Goal: Transaction & Acquisition: Download file/media

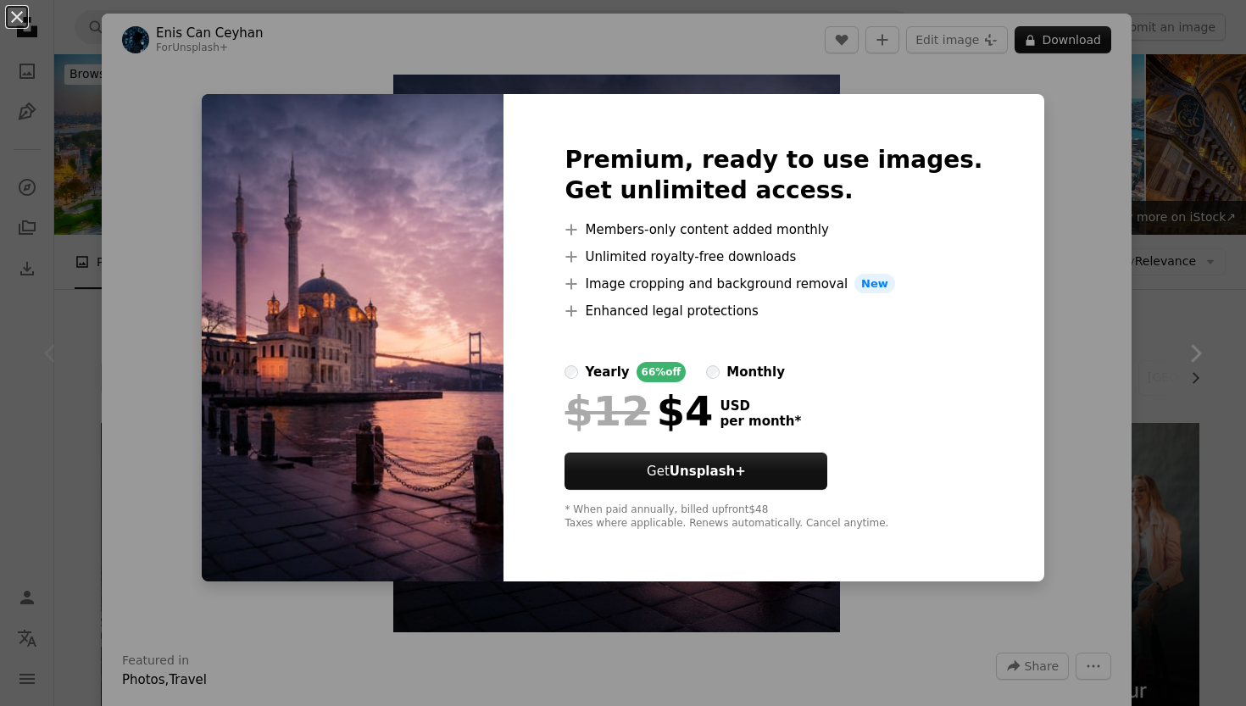
scroll to position [337, 0]
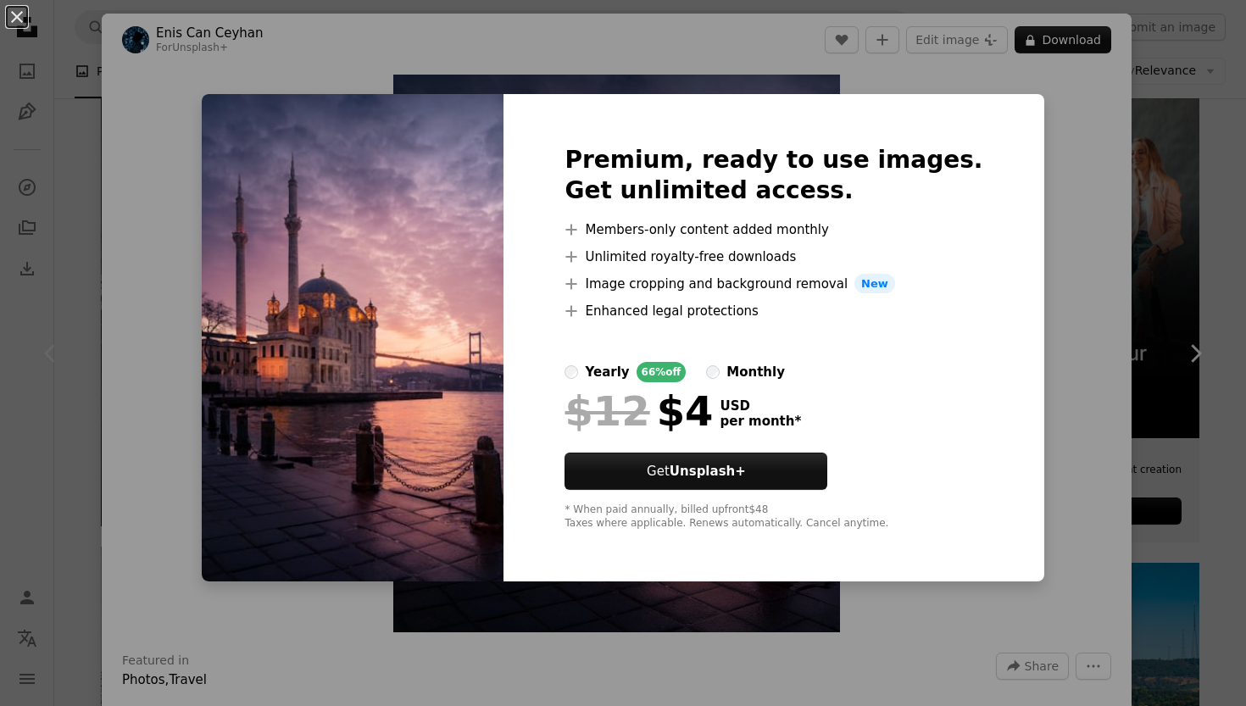
click at [1040, 177] on div "An X shape Premium, ready to use images. Get unlimited access. A plus sign Memb…" at bounding box center [623, 353] width 1246 height 706
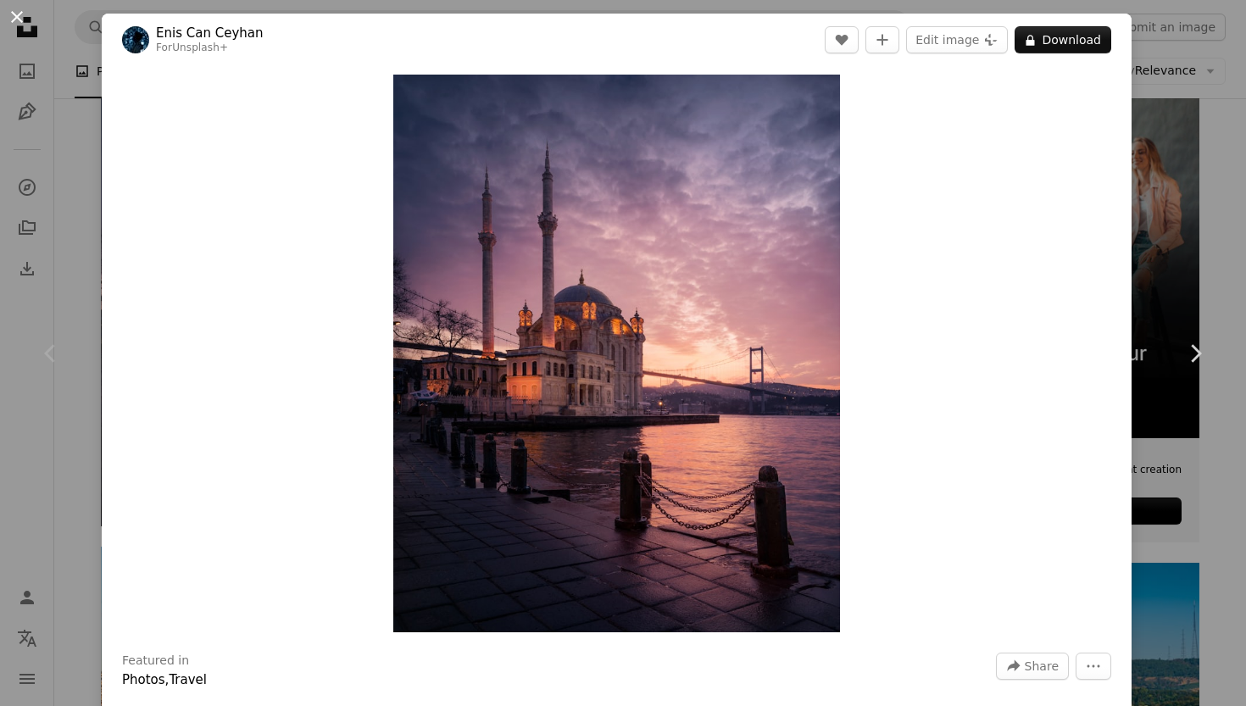
click at [16, 19] on button "An X shape" at bounding box center [17, 17] width 20 height 20
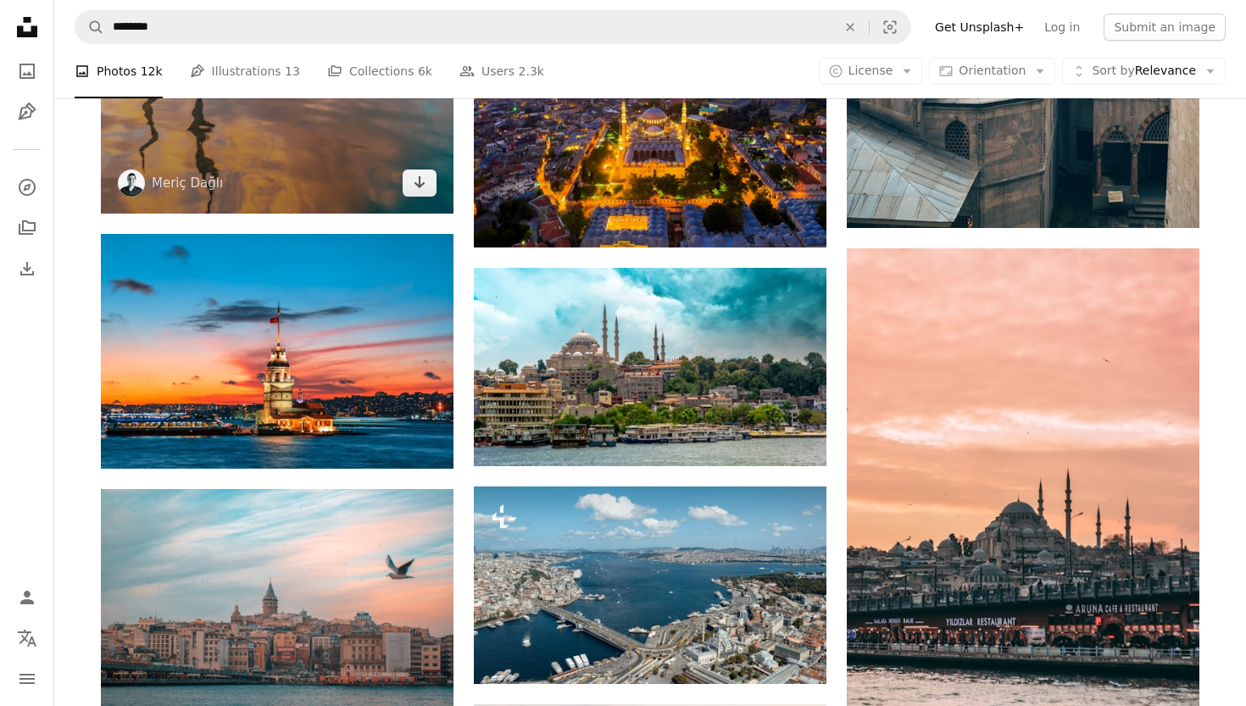
scroll to position [1454, 0]
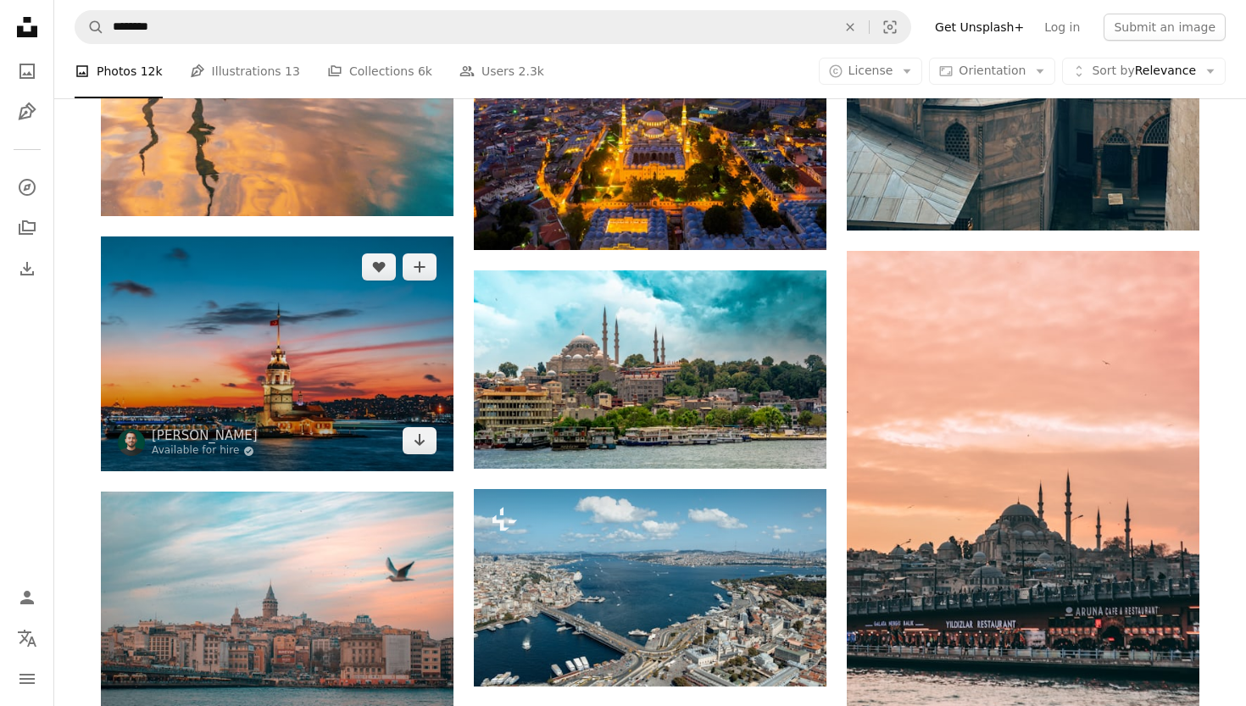
click at [306, 364] on img at bounding box center [277, 354] width 353 height 235
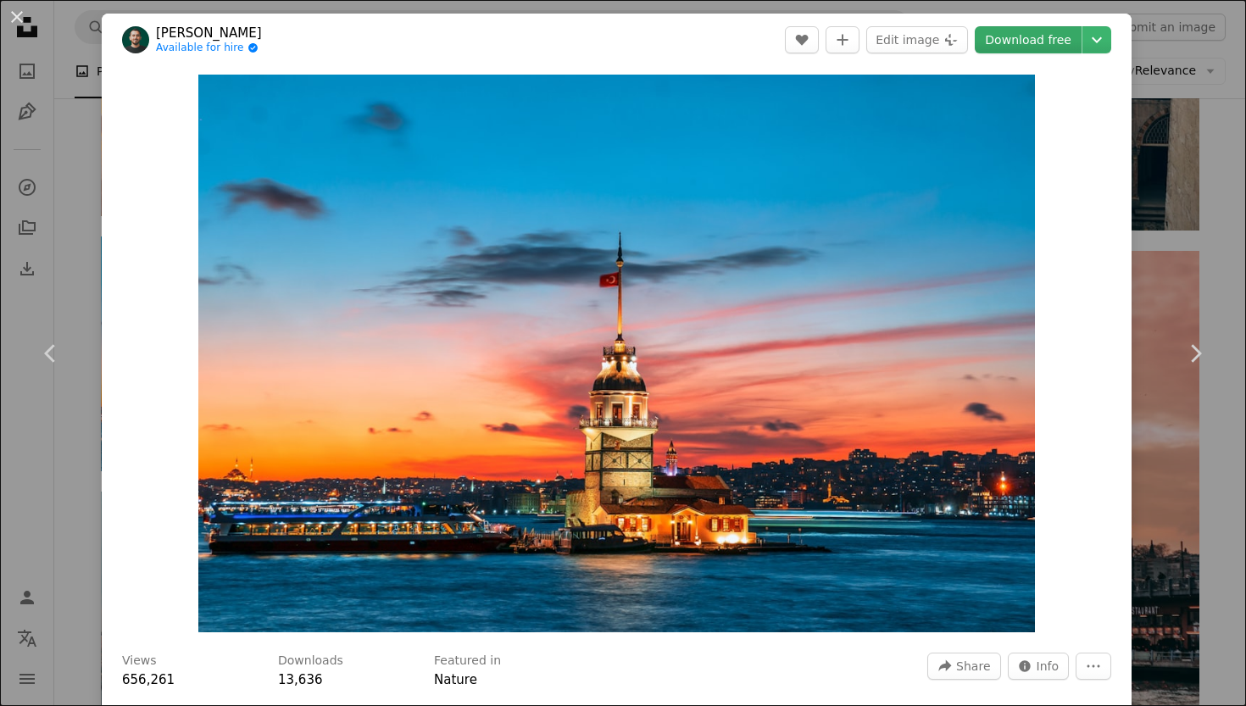
click at [1045, 40] on link "Download free" at bounding box center [1028, 39] width 107 height 27
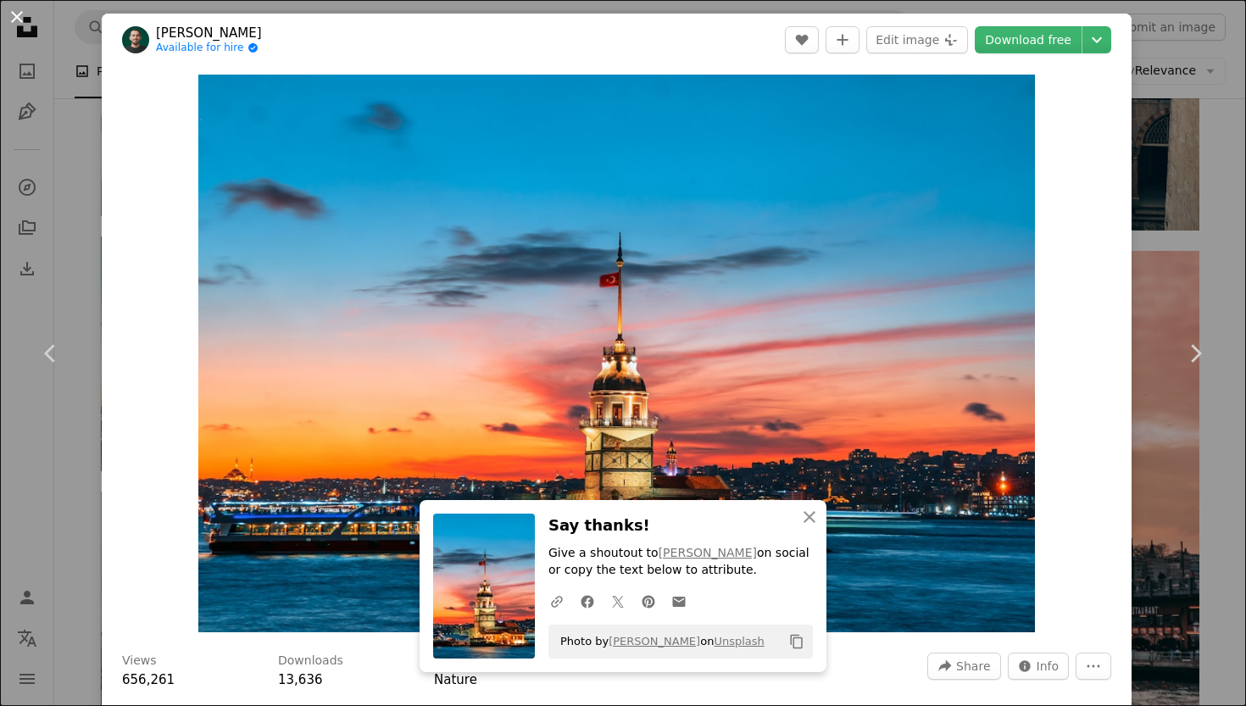
click at [22, 19] on button "An X shape" at bounding box center [17, 17] width 20 height 20
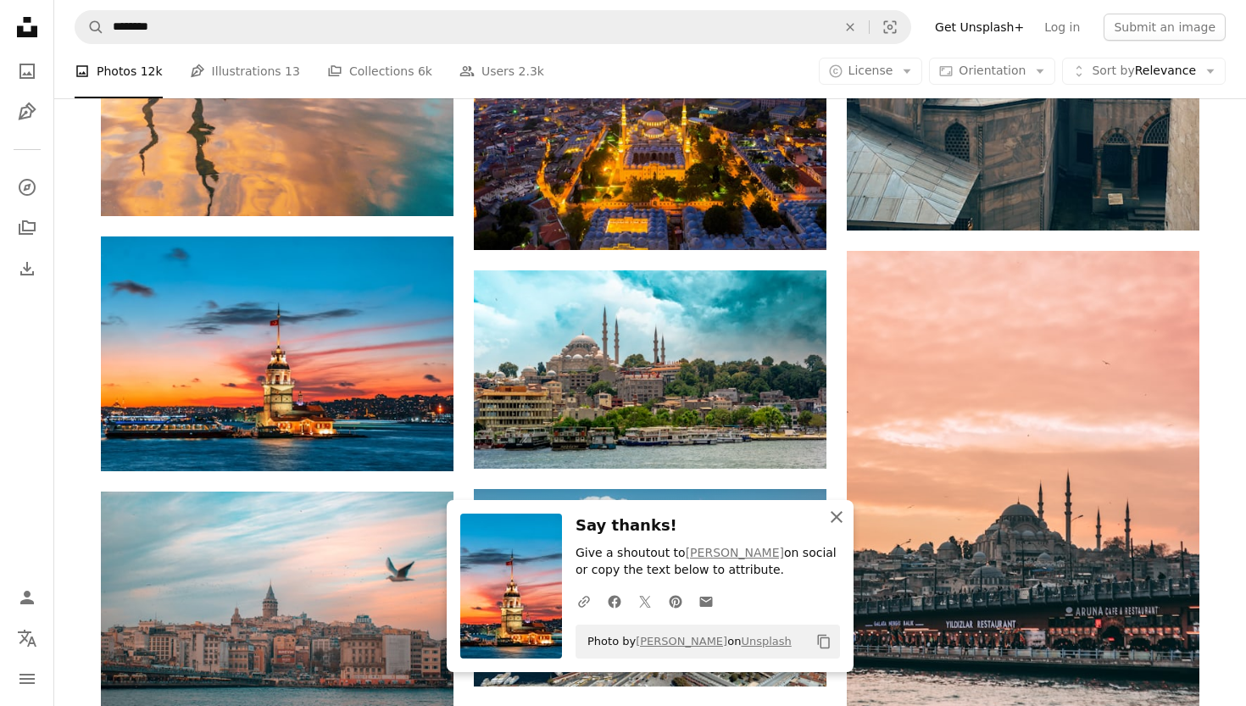
click at [838, 512] on icon "An X shape" at bounding box center [837, 517] width 20 height 20
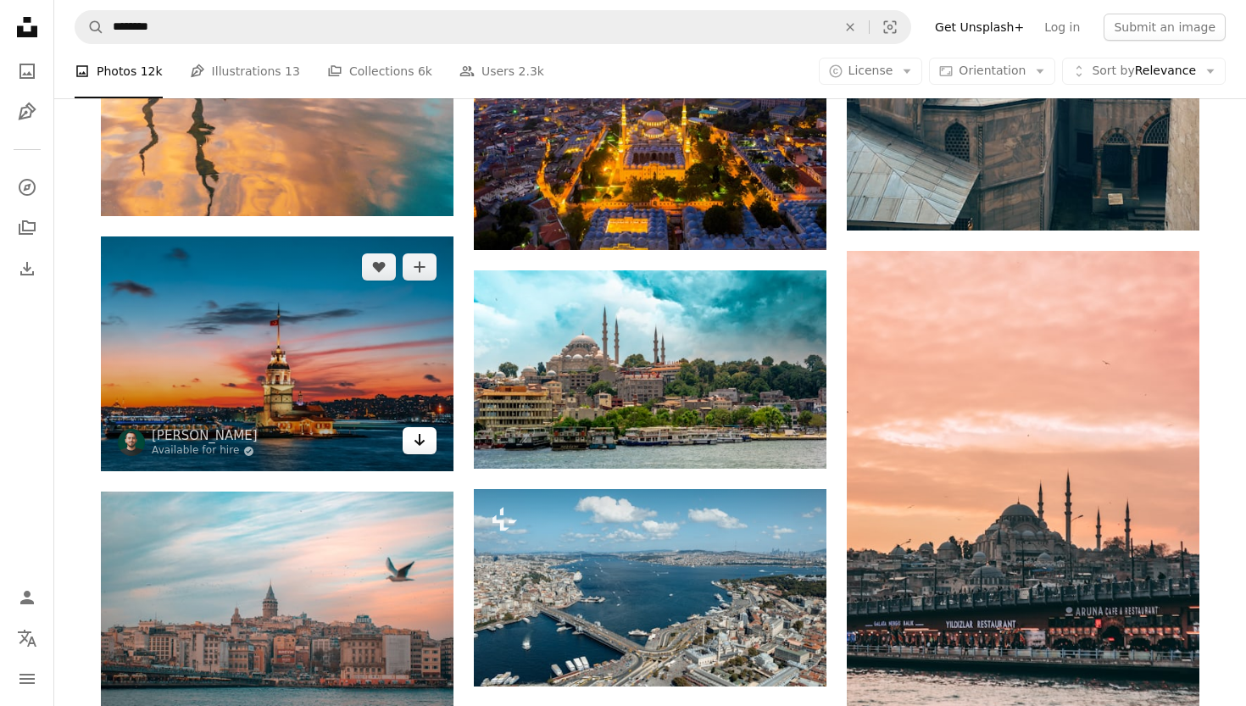
click at [423, 444] on icon "Arrow pointing down" at bounding box center [420, 440] width 14 height 20
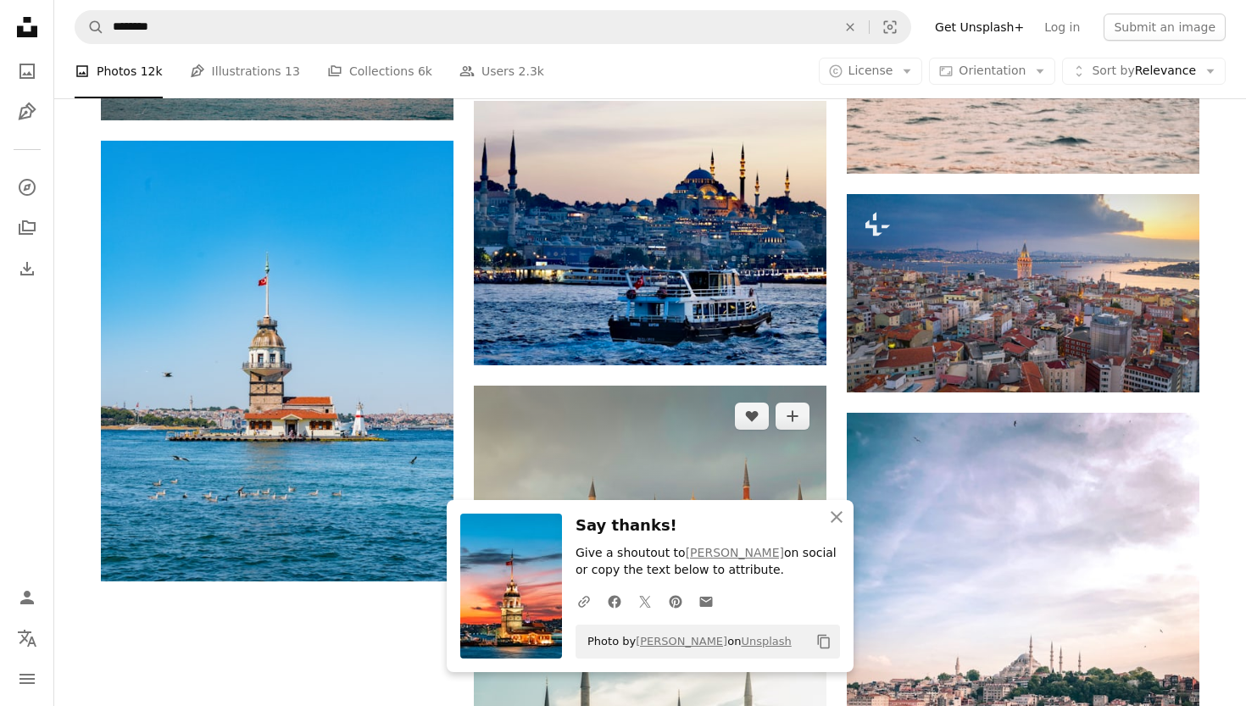
scroll to position [2061, 0]
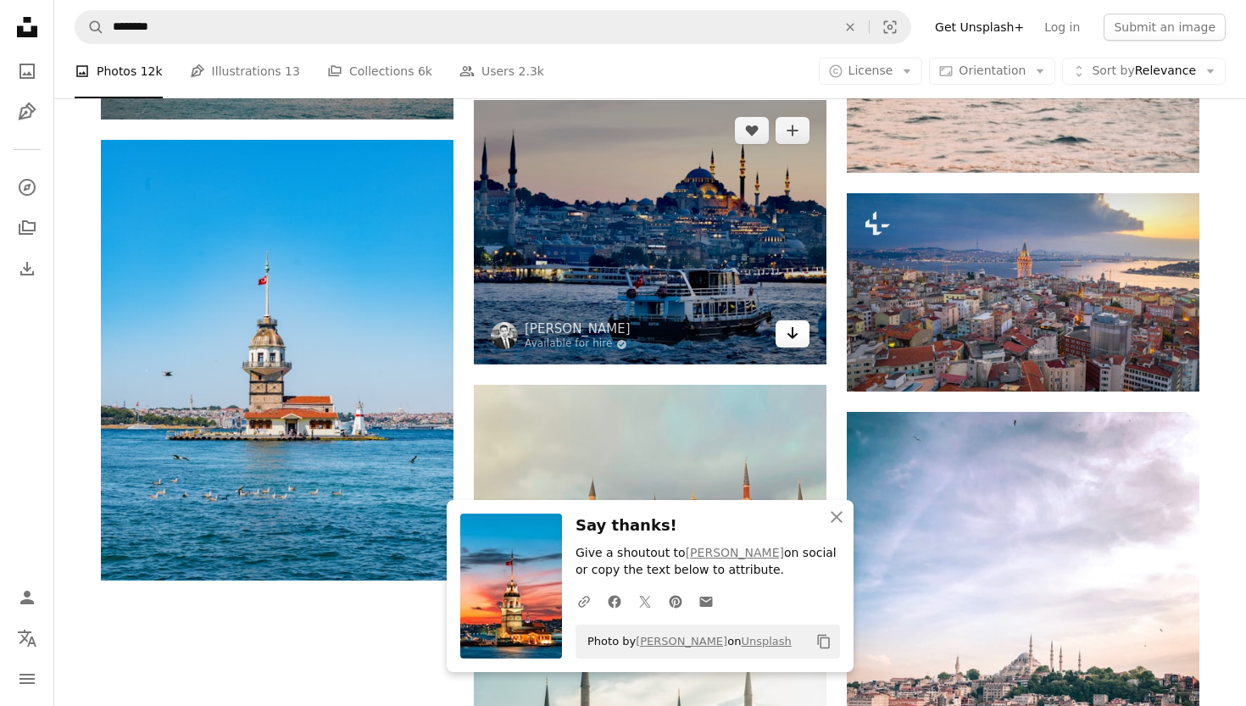
click at [792, 336] on icon "Download" at bounding box center [793, 333] width 11 height 12
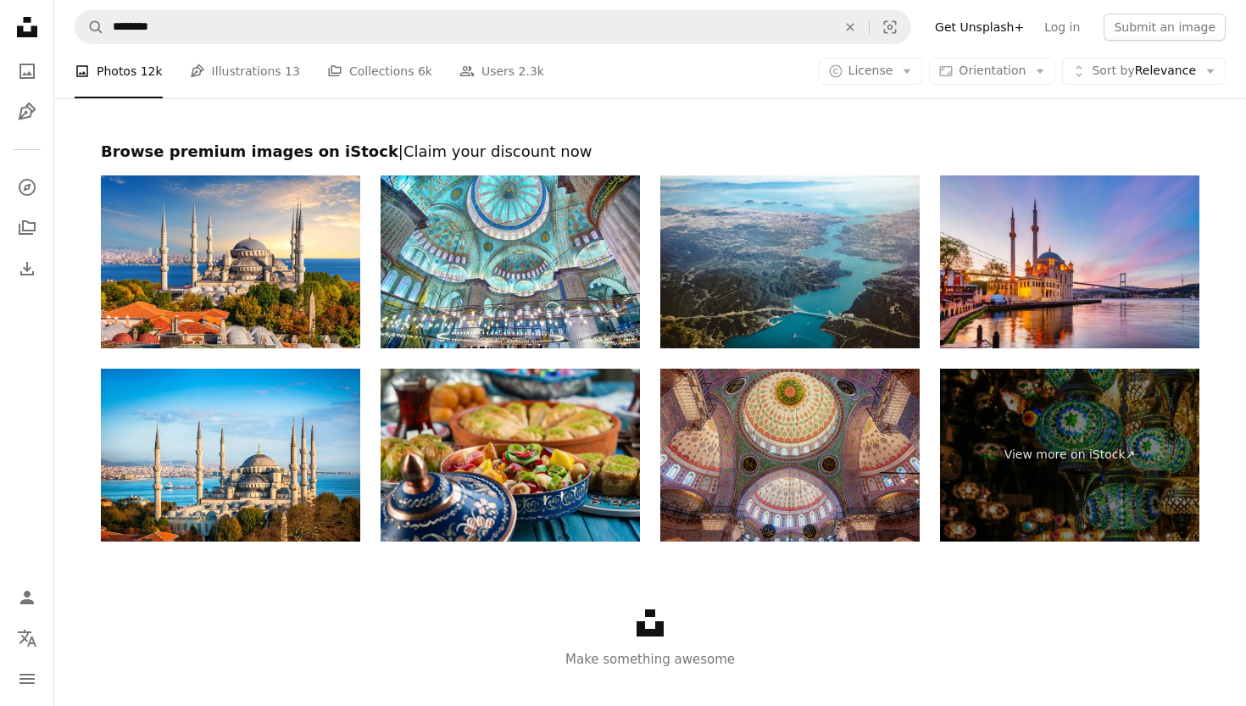
scroll to position [2993, 0]
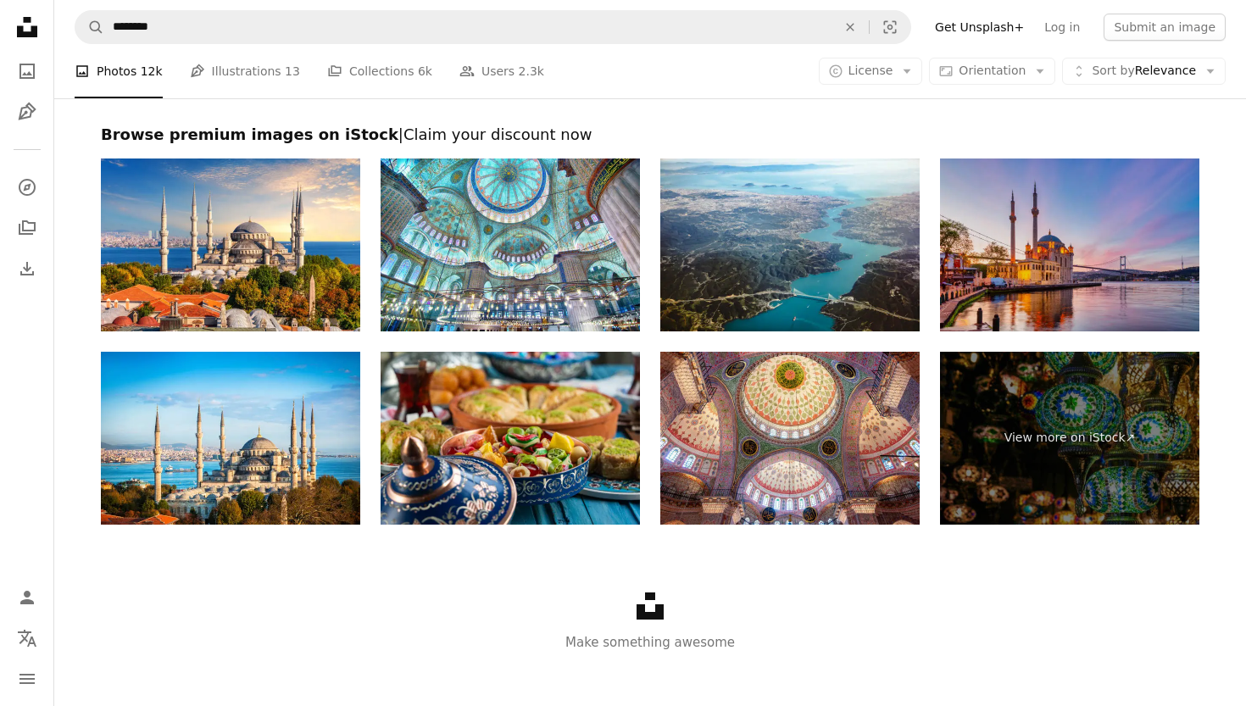
click at [1073, 255] on img at bounding box center [1069, 245] width 259 height 173
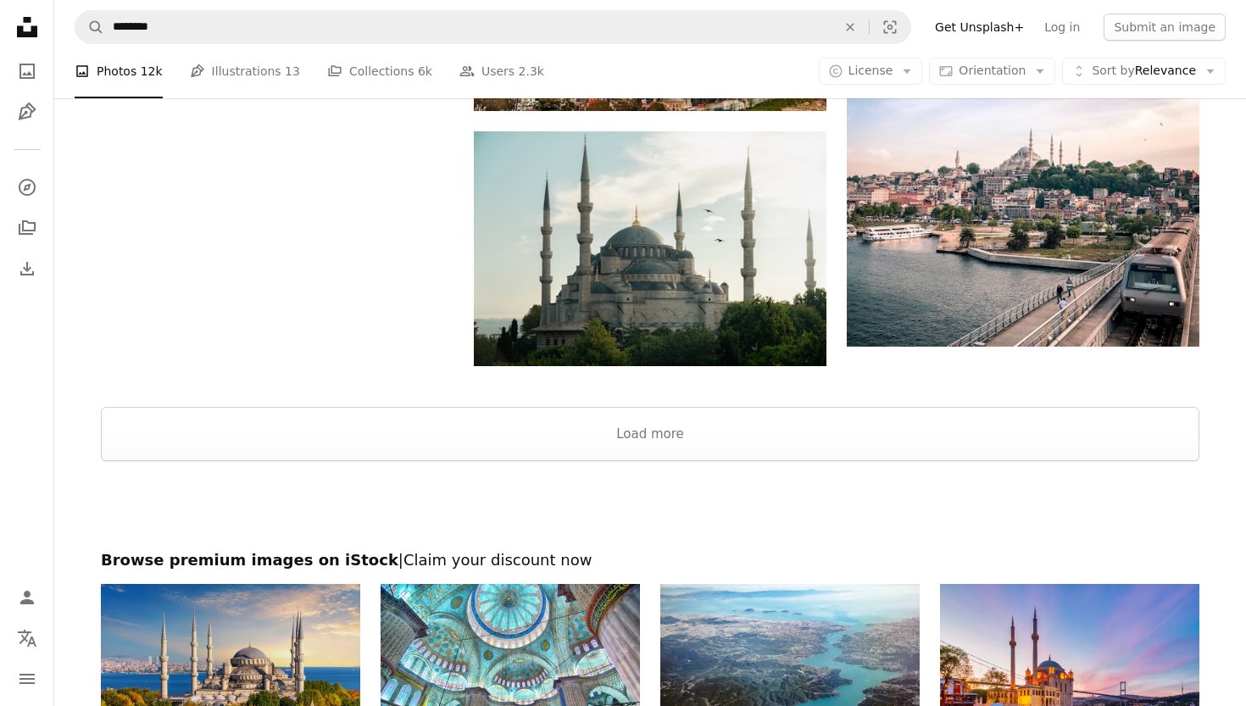
scroll to position [2565, 0]
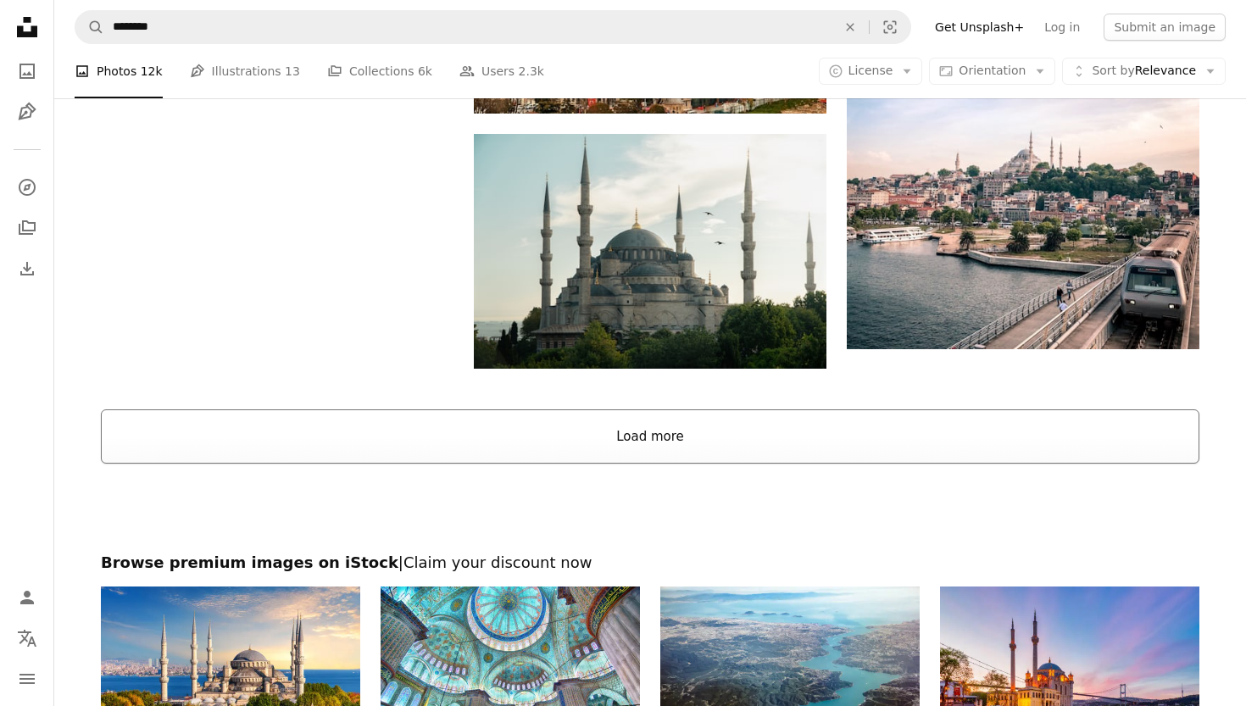
click at [516, 415] on button "Load more" at bounding box center [650, 436] width 1099 height 54
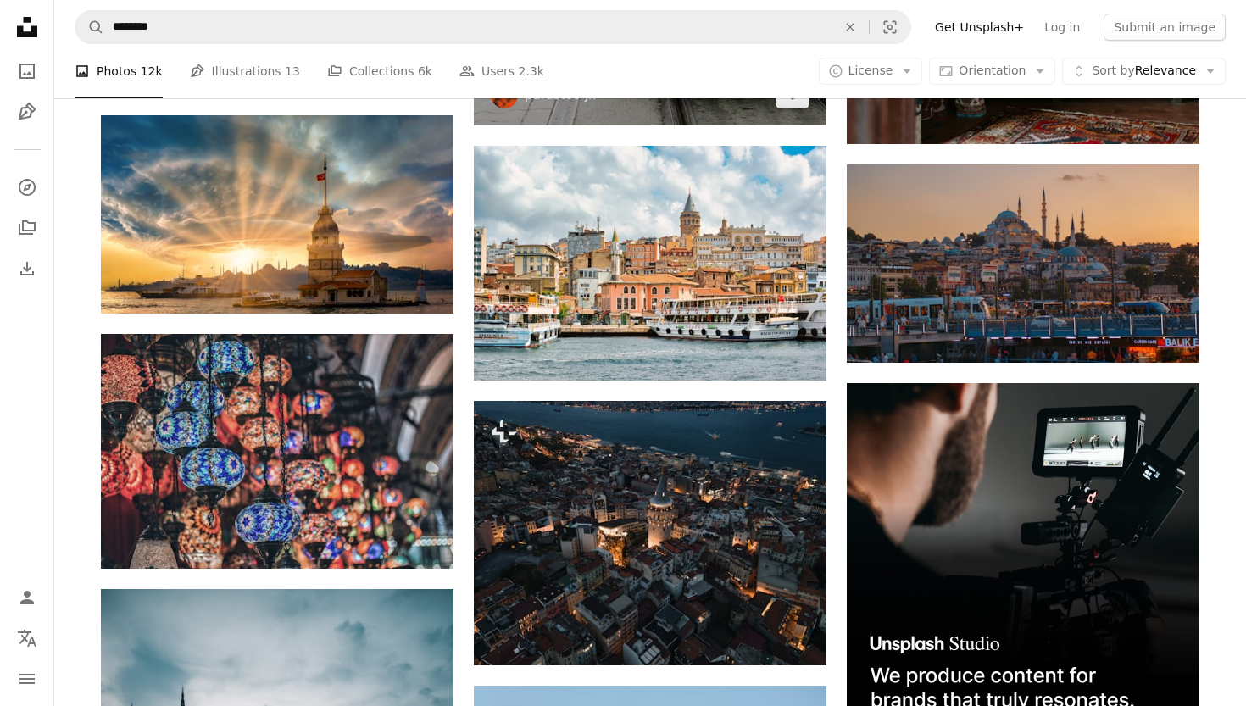
scroll to position [6015, 0]
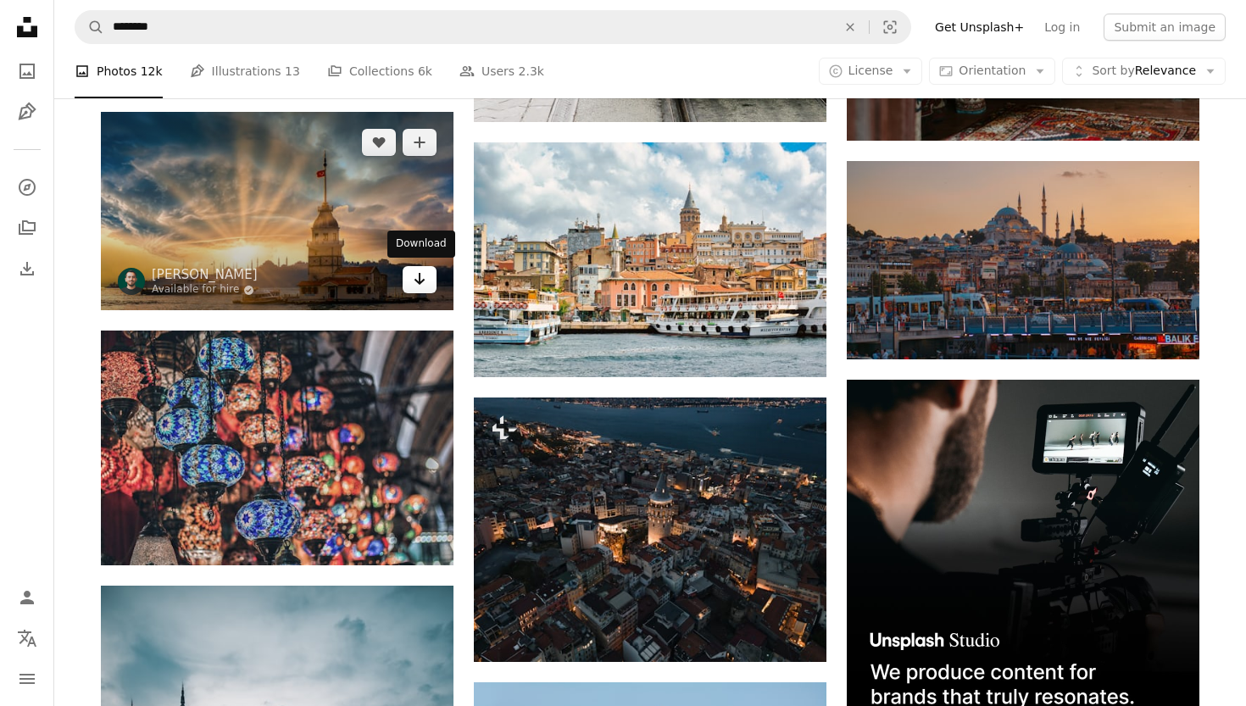
click at [412, 282] on link "Arrow pointing down" at bounding box center [420, 279] width 34 height 27
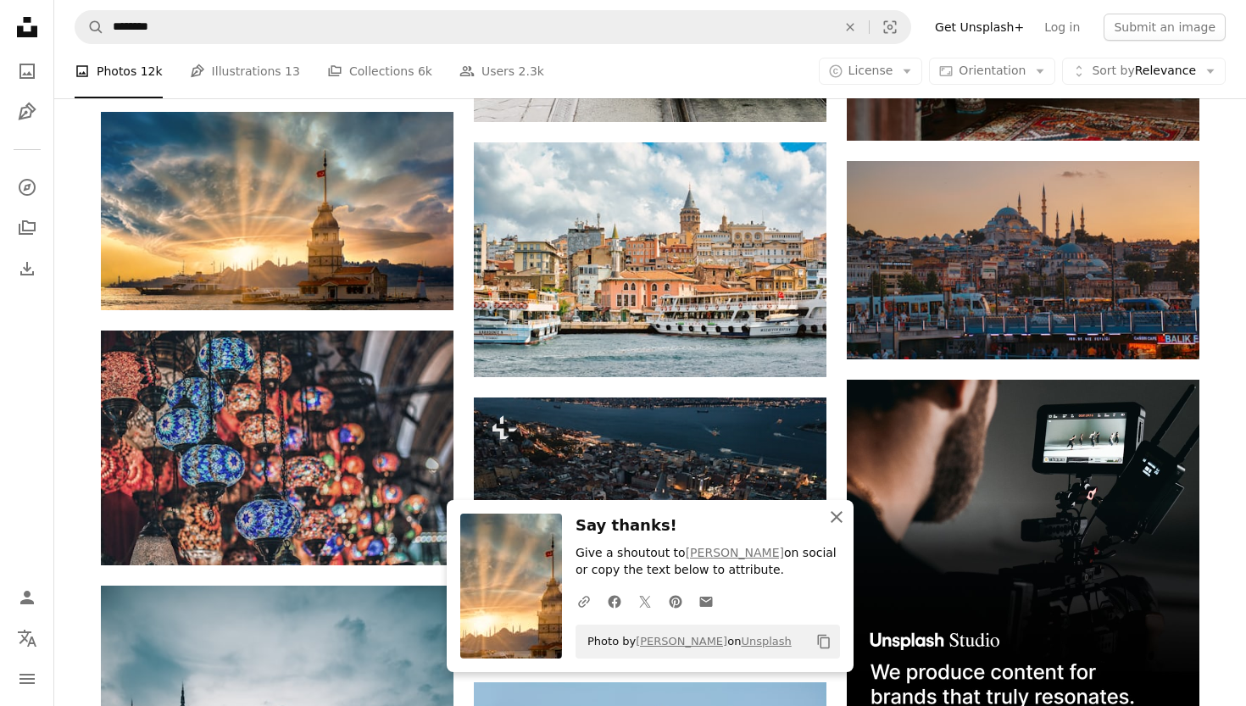
click at [839, 524] on icon "An X shape" at bounding box center [837, 517] width 20 height 20
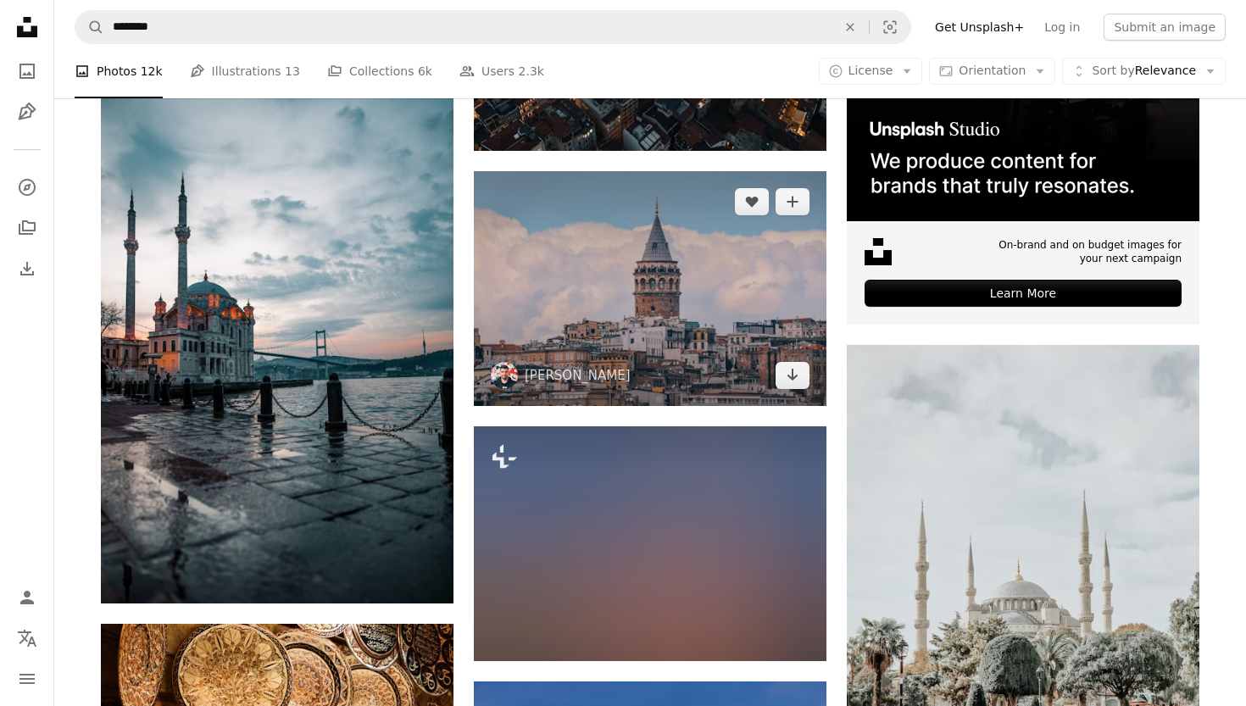
scroll to position [6529, 0]
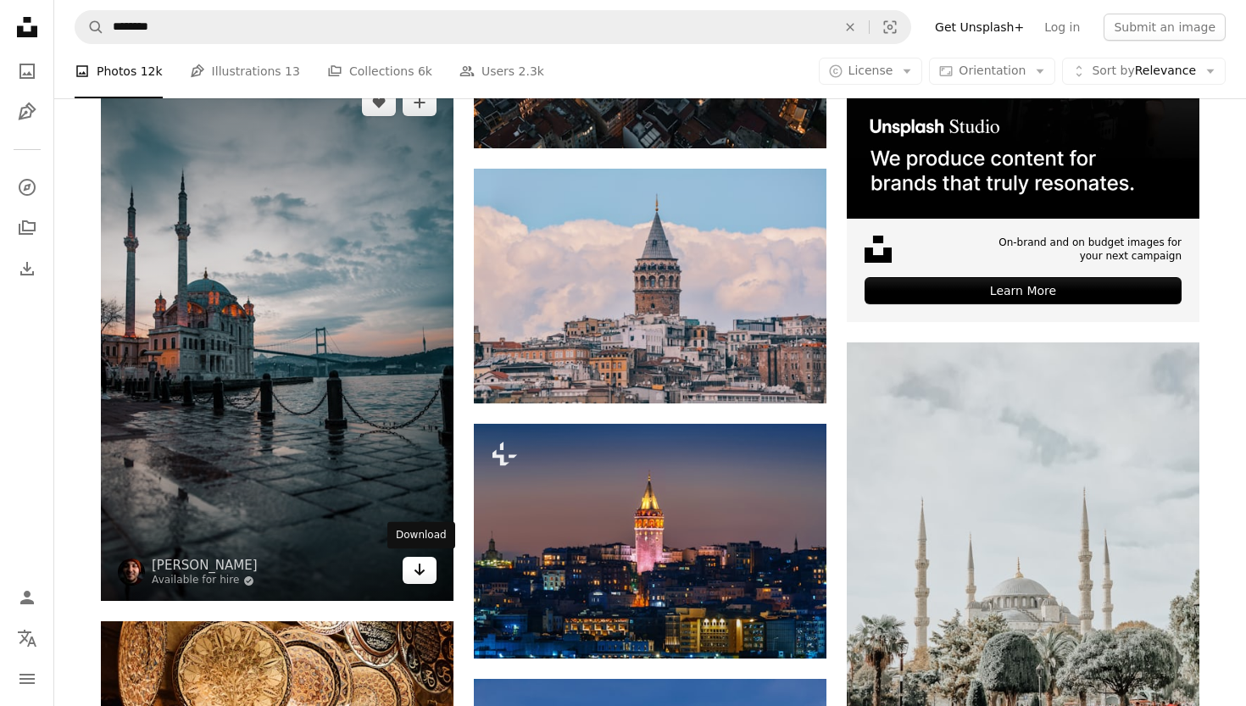
click at [417, 563] on icon "Arrow pointing down" at bounding box center [420, 570] width 14 height 20
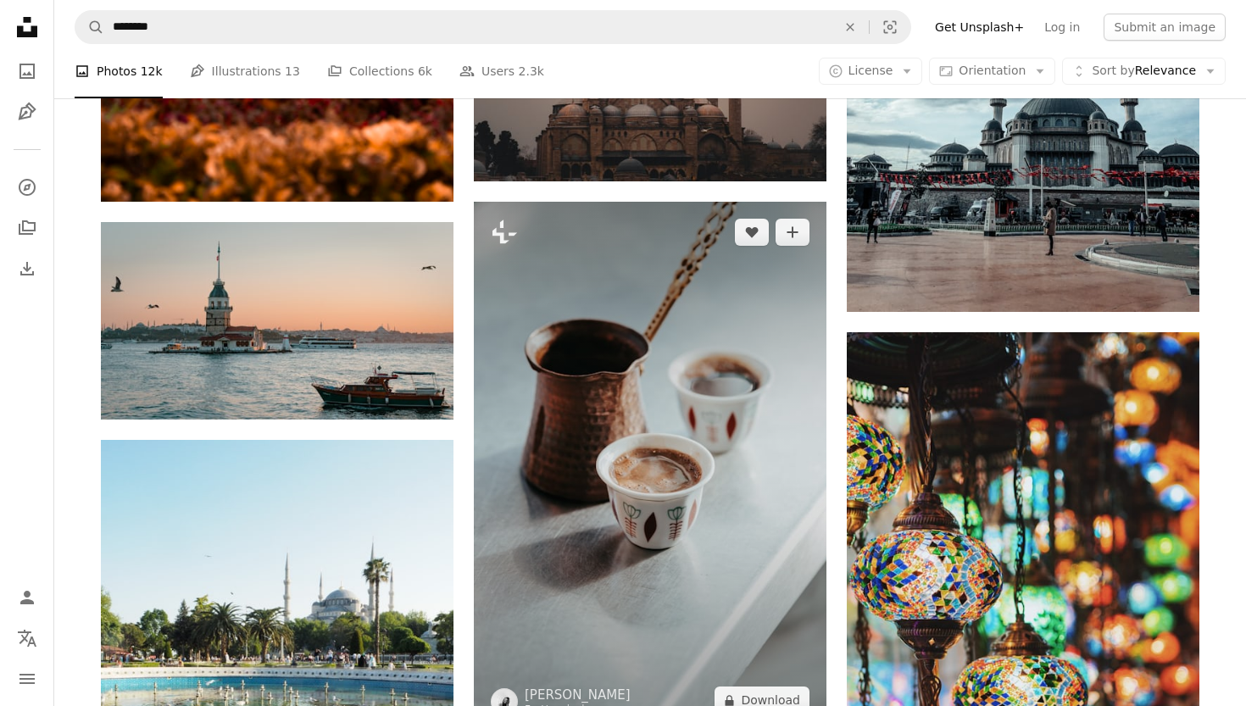
scroll to position [10269, 0]
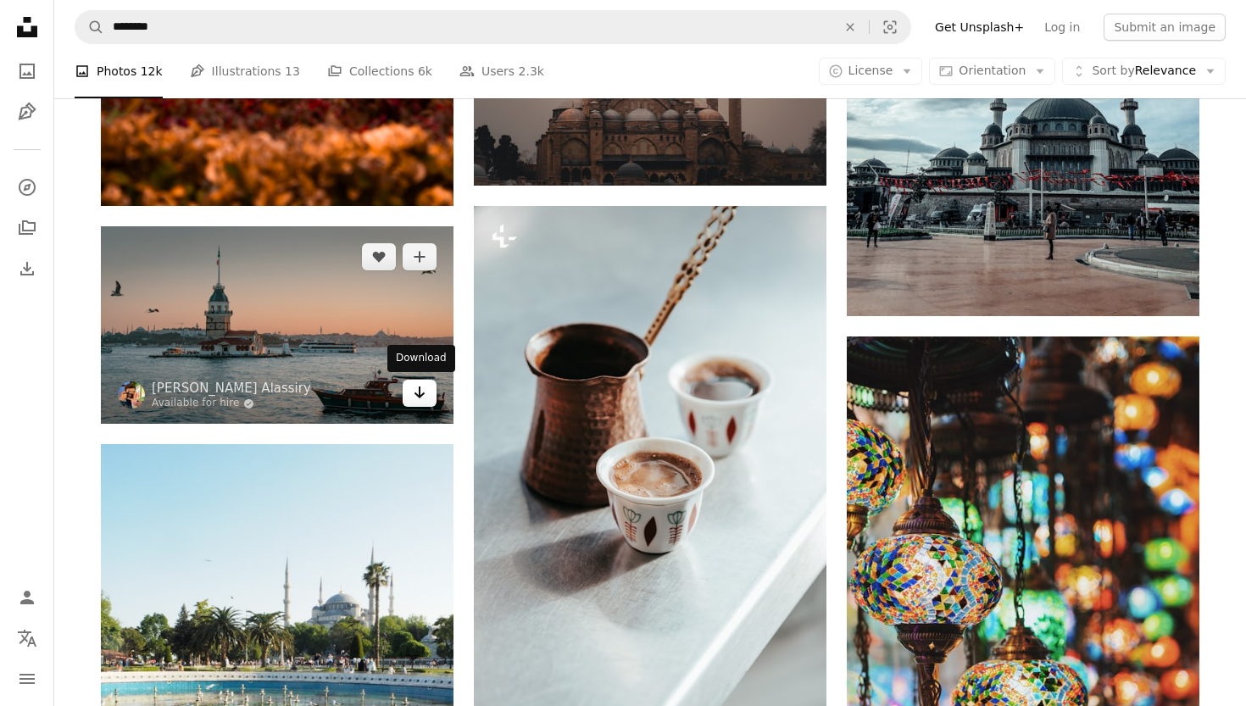
click at [421, 394] on icon "Download" at bounding box center [420, 393] width 11 height 12
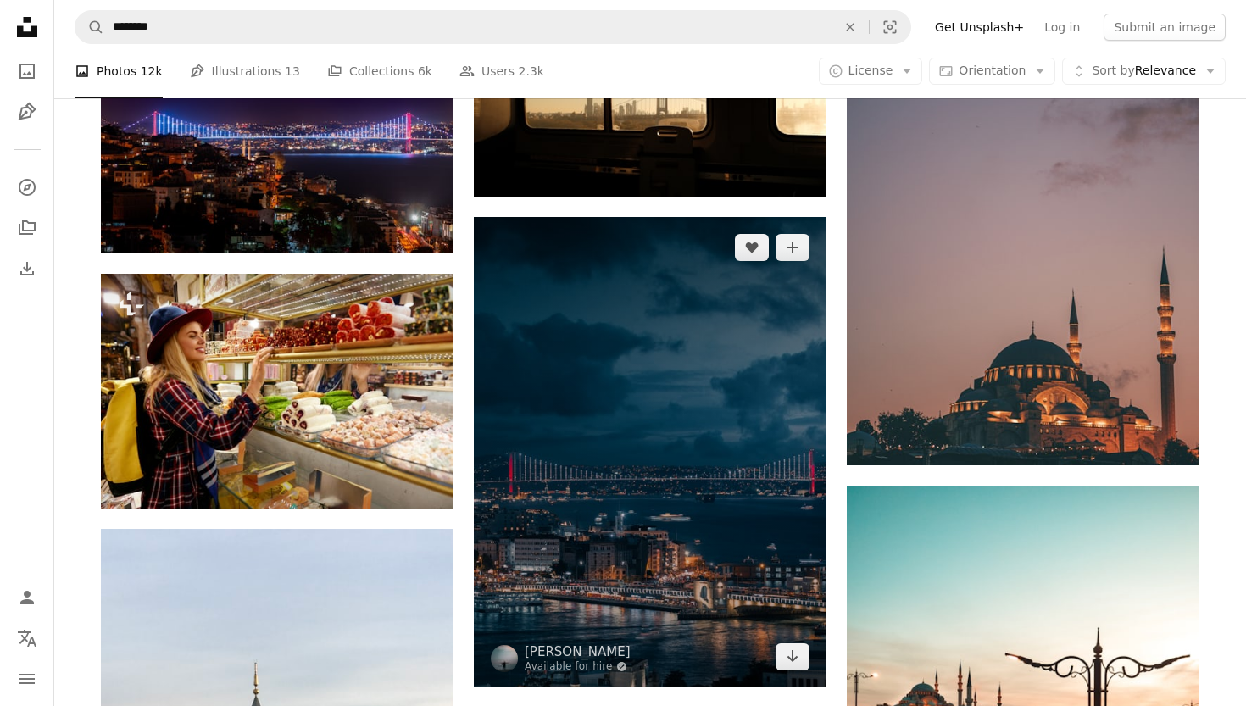
scroll to position [17743, 0]
